Goal: Find specific page/section: Find specific page/section

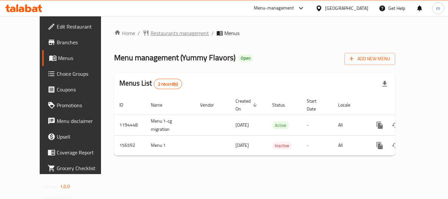
click at [153, 36] on span "Restaurants management" at bounding box center [180, 33] width 58 height 8
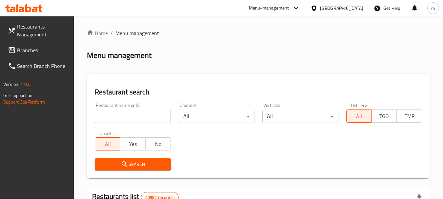
click at [125, 118] on input "search" at bounding box center [133, 116] width 76 height 13
paste input "75.00, صحن 15 حبه, Plate 15 Pieces"
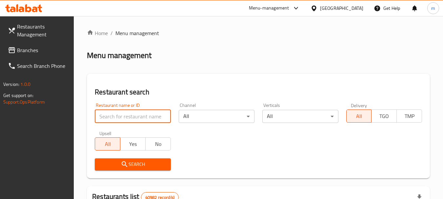
type input "75.00, صحن 15 حبه, Plate 15 Pieces"
click at [165, 117] on input "75.00, صحن 15 حبه, Plate 15 Pieces" at bounding box center [133, 116] width 76 height 13
click at [162, 115] on input "75.00, صحن 15 حبه, Plate 15 Pieces" at bounding box center [133, 116] width 76 height 13
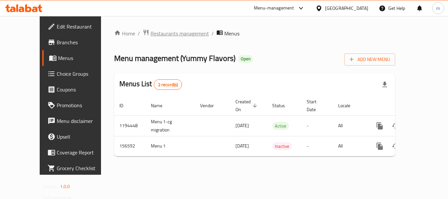
click at [159, 32] on span "Restaurants management" at bounding box center [180, 34] width 58 height 8
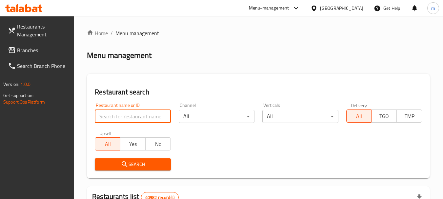
click at [126, 119] on input "search" at bounding box center [133, 116] width 76 height 13
paste input "614818"
type input "614818"
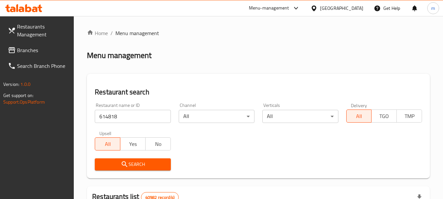
click at [129, 162] on span "Search" at bounding box center [132, 164] width 65 height 8
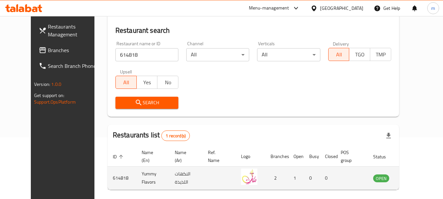
scroll to position [85, 0]
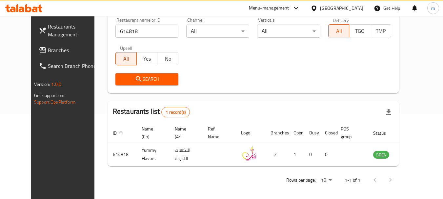
drag, startPoint x: 342, startPoint y: 10, endPoint x: 334, endPoint y: 8, distance: 7.7
click at [342, 10] on div "[GEOGRAPHIC_DATA]" at bounding box center [341, 8] width 43 height 7
click at [334, 8] on div "[GEOGRAPHIC_DATA]" at bounding box center [341, 8] width 43 height 7
click at [332, 7] on div "[GEOGRAPHIC_DATA]" at bounding box center [341, 8] width 43 height 7
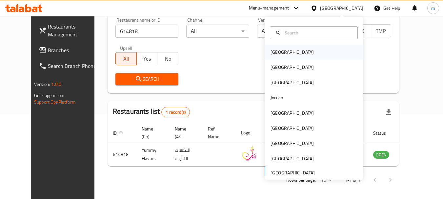
click at [277, 53] on div "Bahrain" at bounding box center [292, 52] width 43 height 7
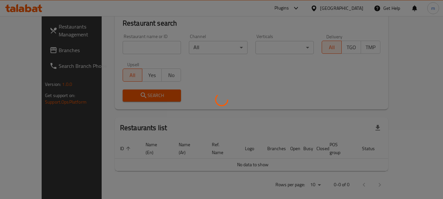
scroll to position [85, 0]
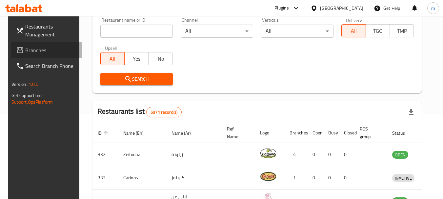
click at [34, 48] on span "Branches" at bounding box center [51, 50] width 52 height 8
